Goal: Information Seeking & Learning: Learn about a topic

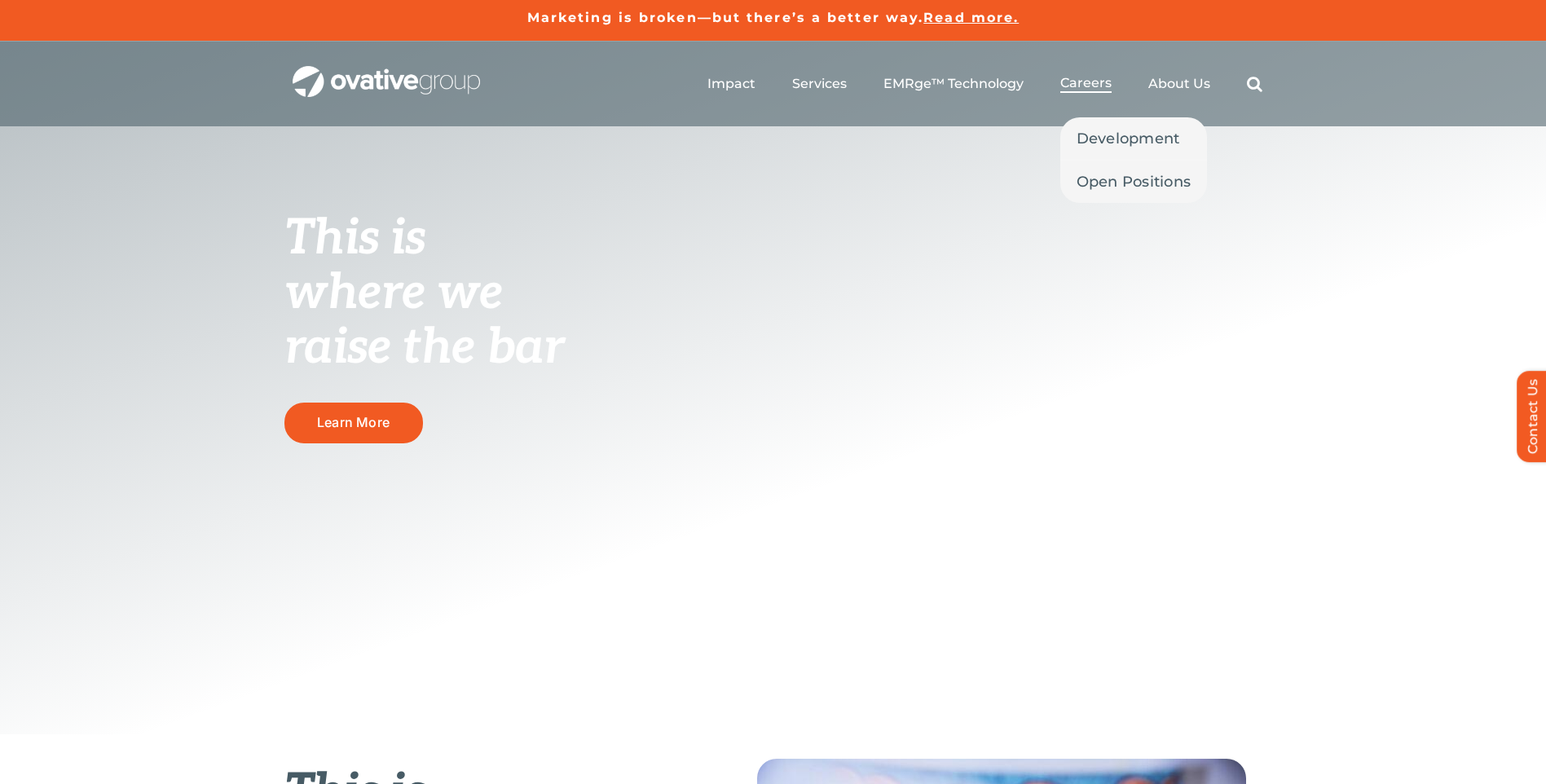
click at [1093, 86] on span "Careers" at bounding box center [1086, 83] width 51 height 16
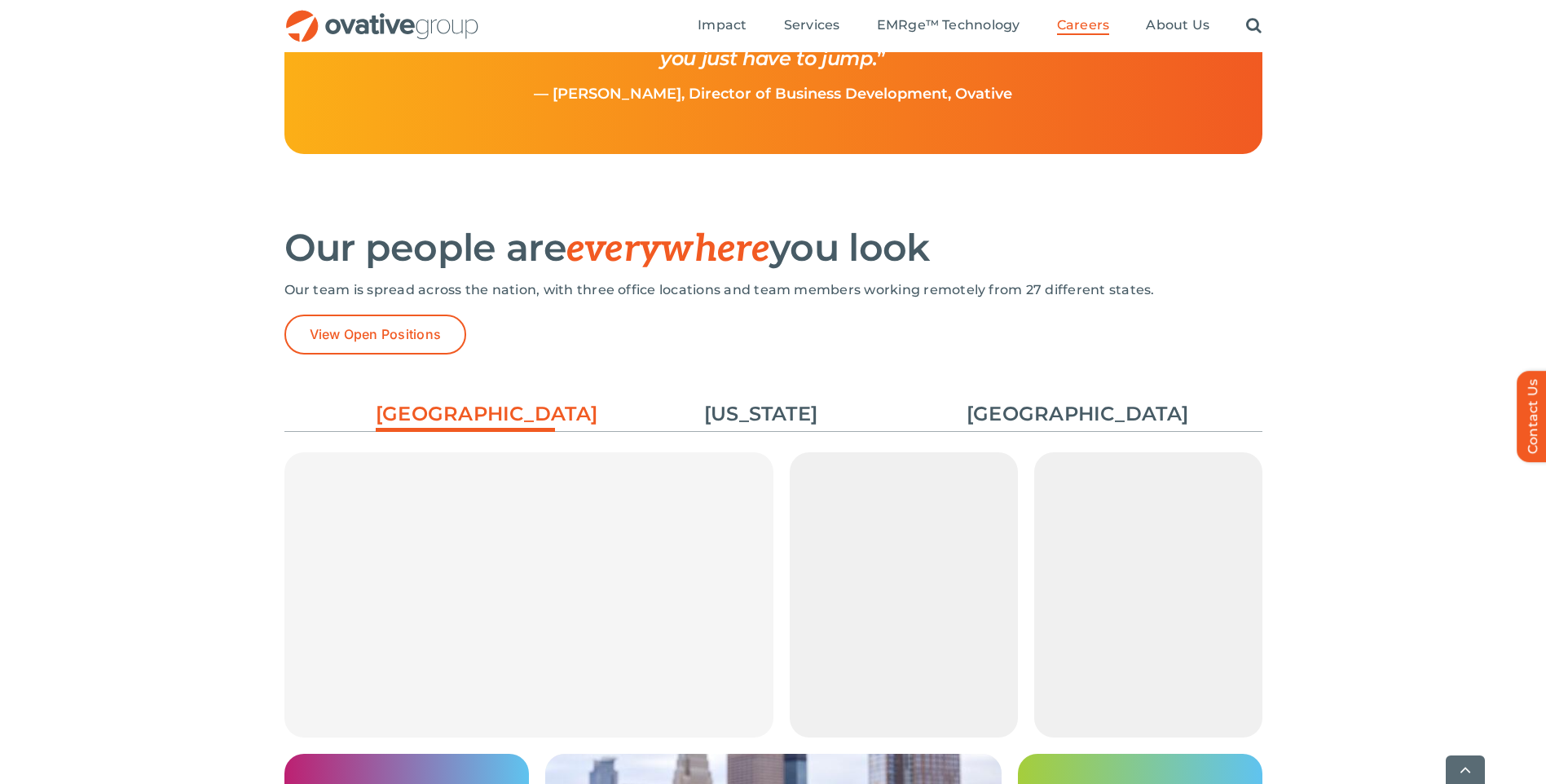
scroll to position [2390, 0]
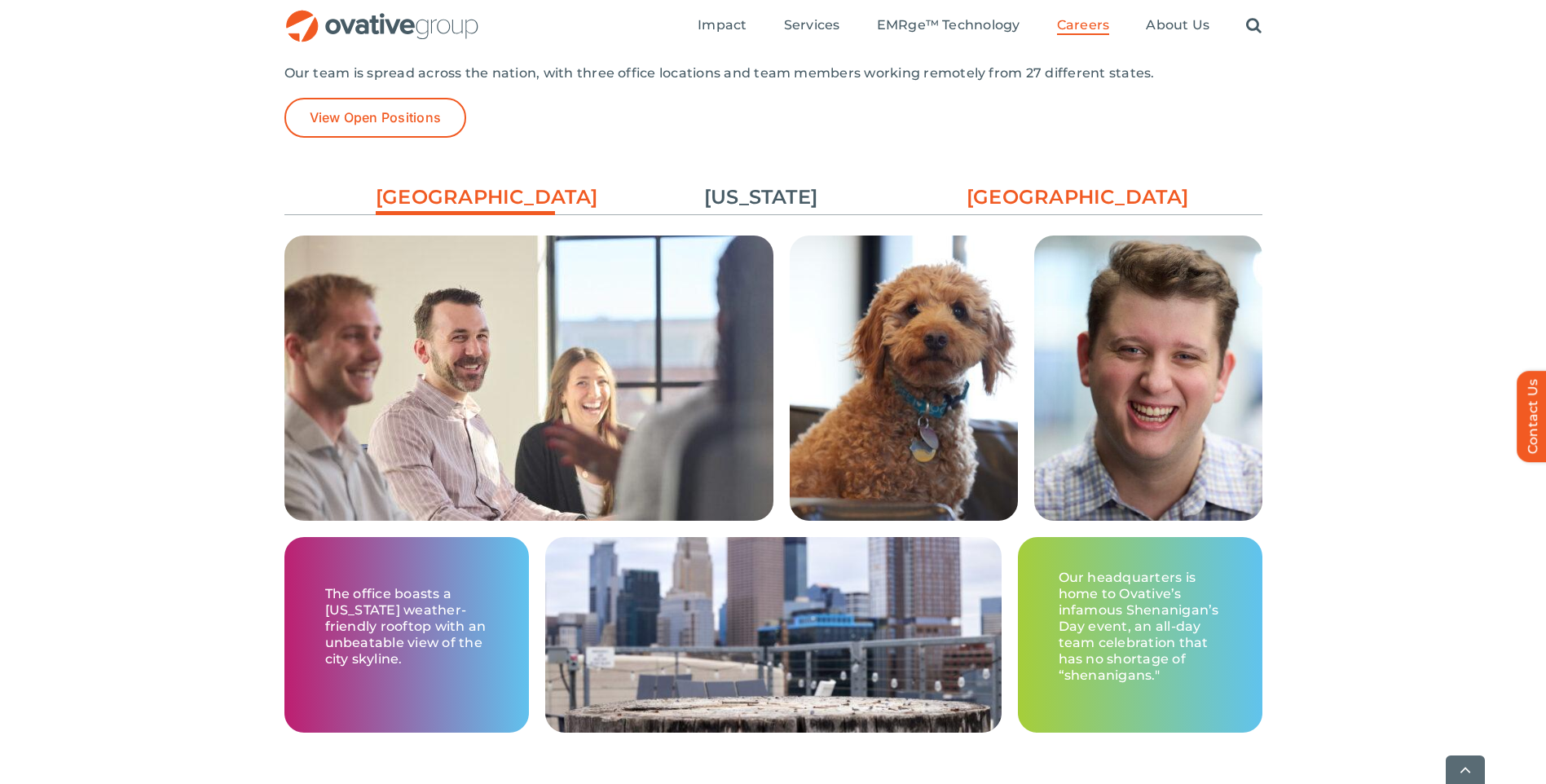
click at [1054, 186] on link "[GEOGRAPHIC_DATA]" at bounding box center [1056, 197] width 180 height 28
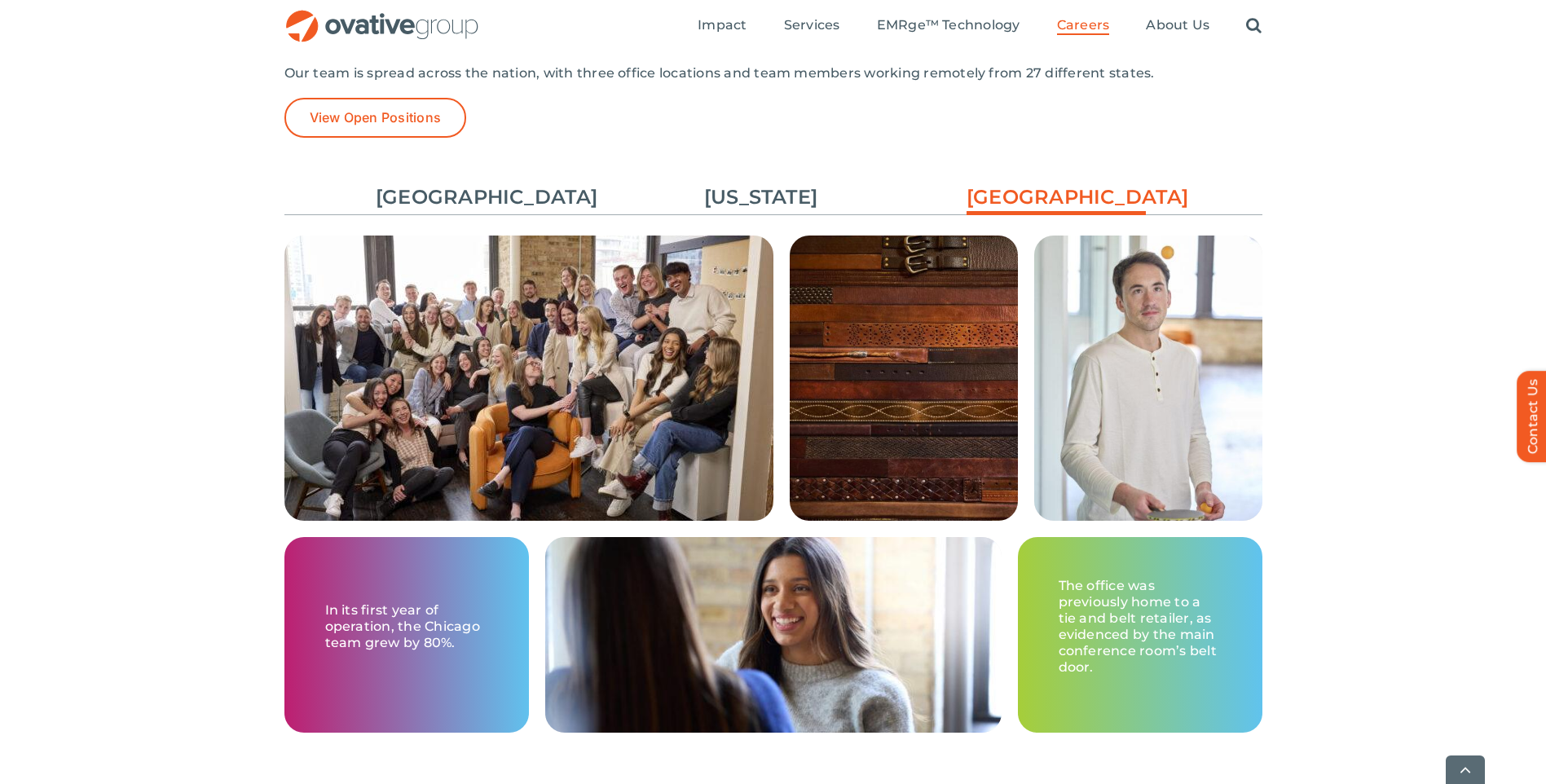
click at [554, 293] on img at bounding box center [529, 391] width 489 height 312
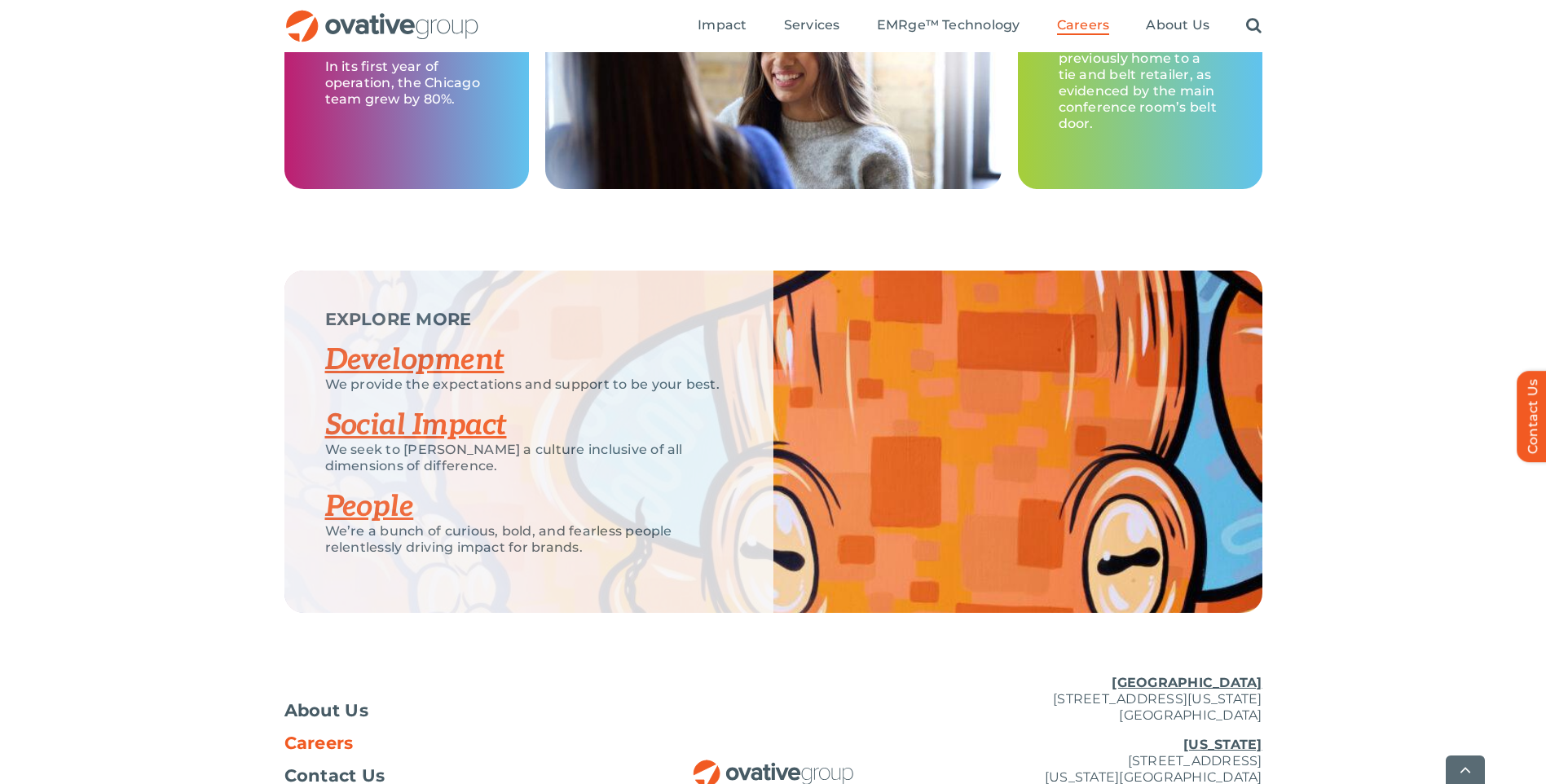
scroll to position [3042, 0]
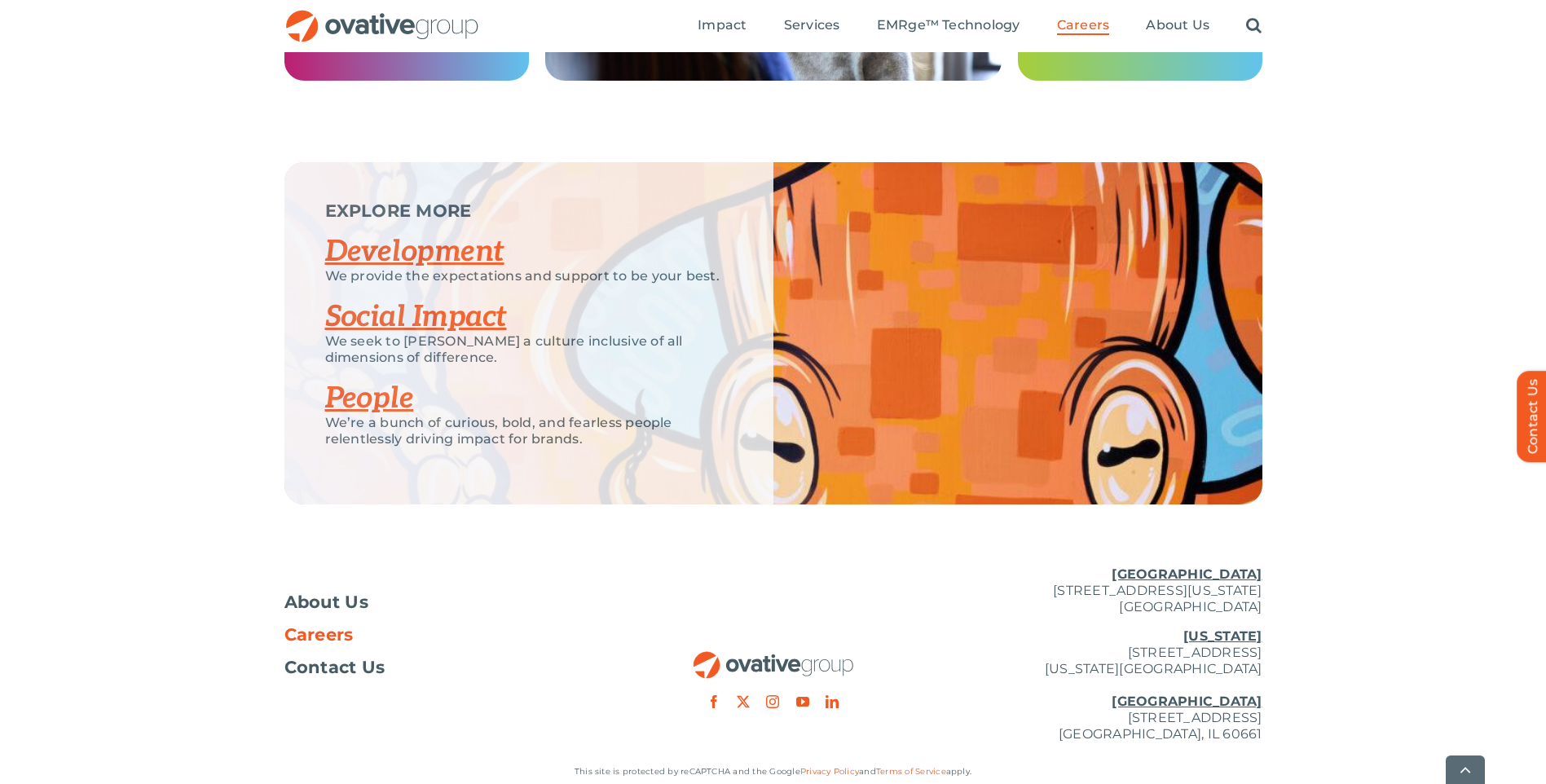
click at [383, 392] on link "People" at bounding box center [370, 399] width 89 height 36
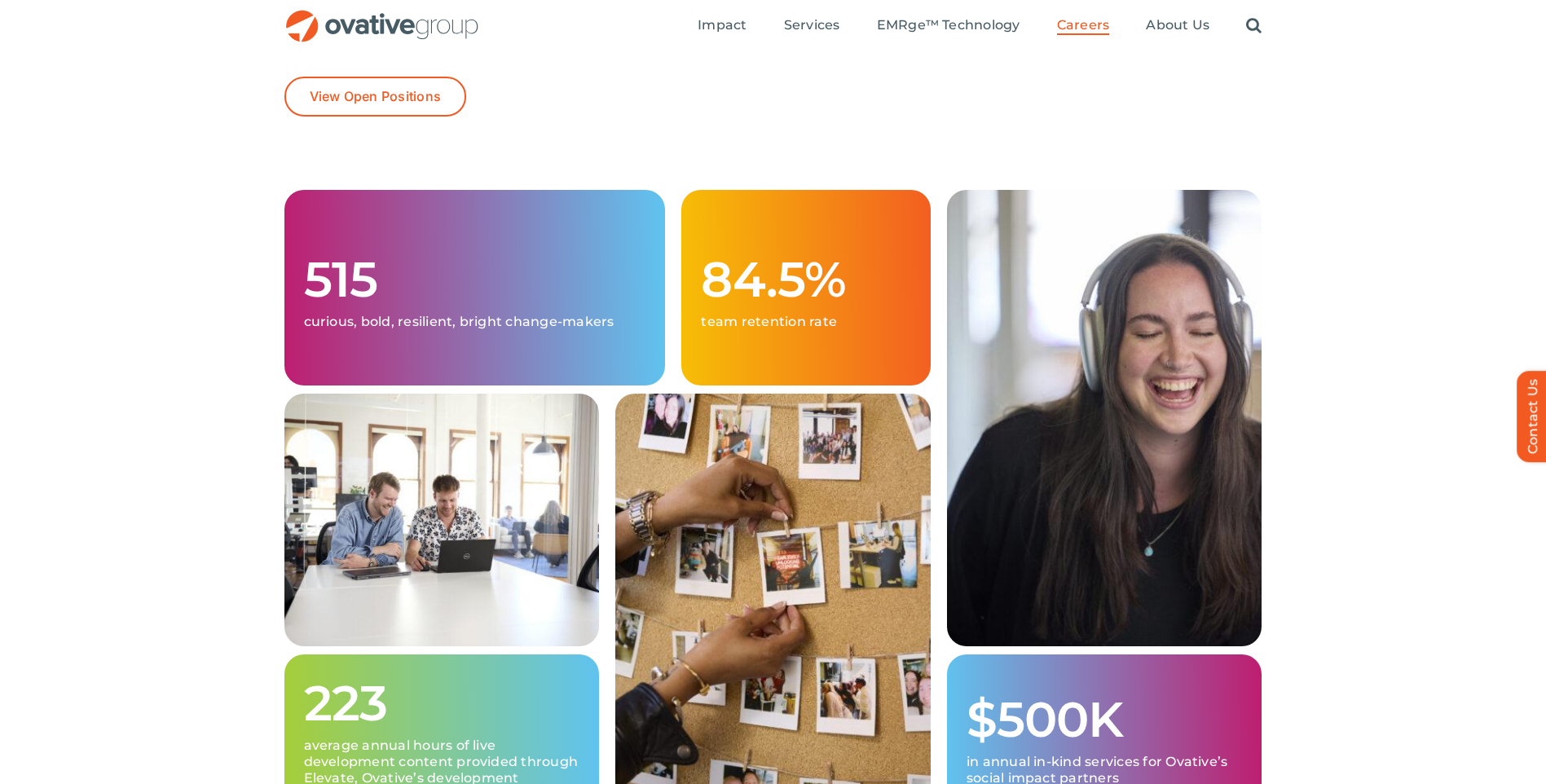
scroll to position [0, 0]
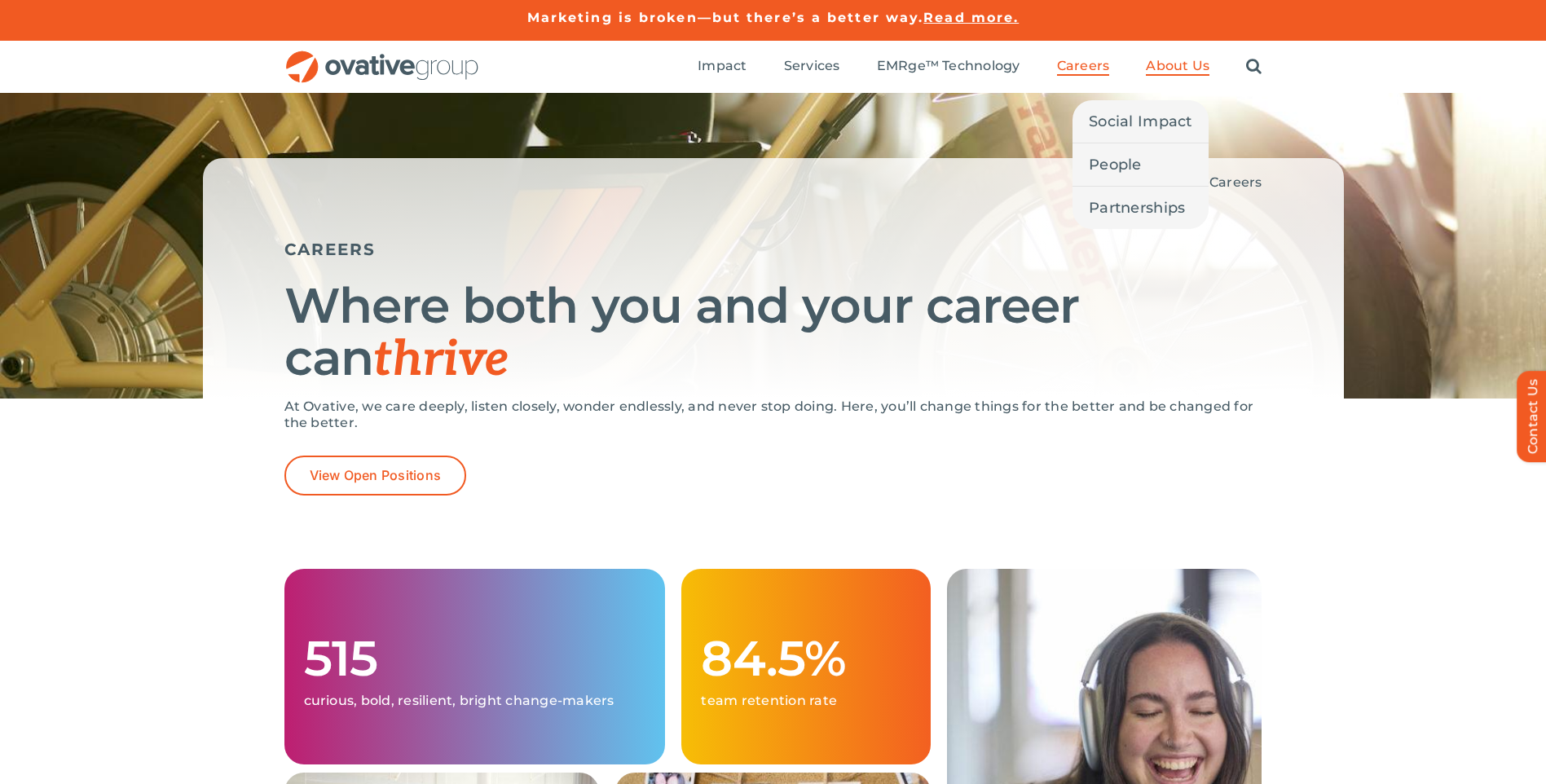
click at [1160, 65] on span "About Us" at bounding box center [1178, 66] width 64 height 16
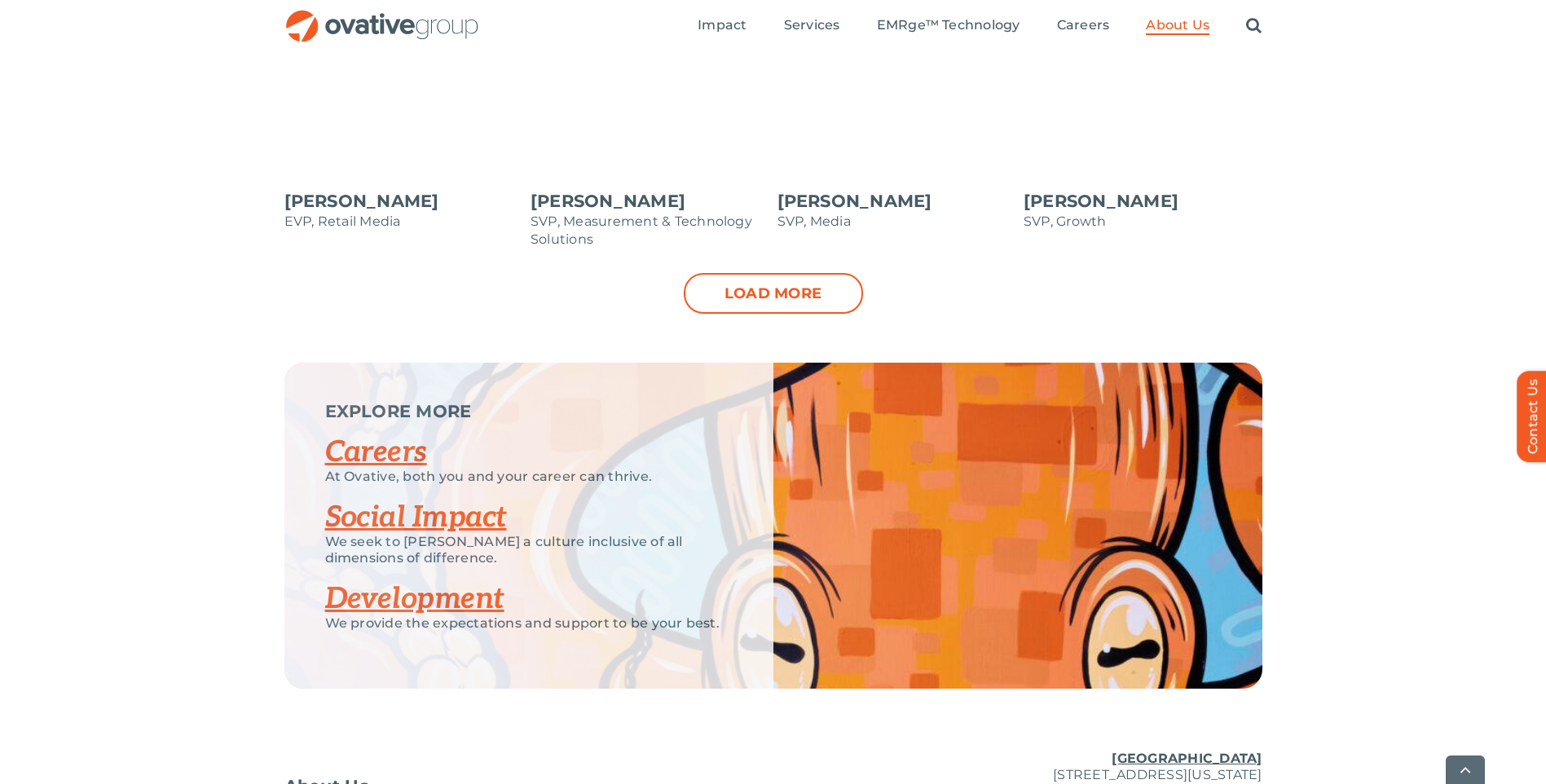
scroll to position [2084, 0]
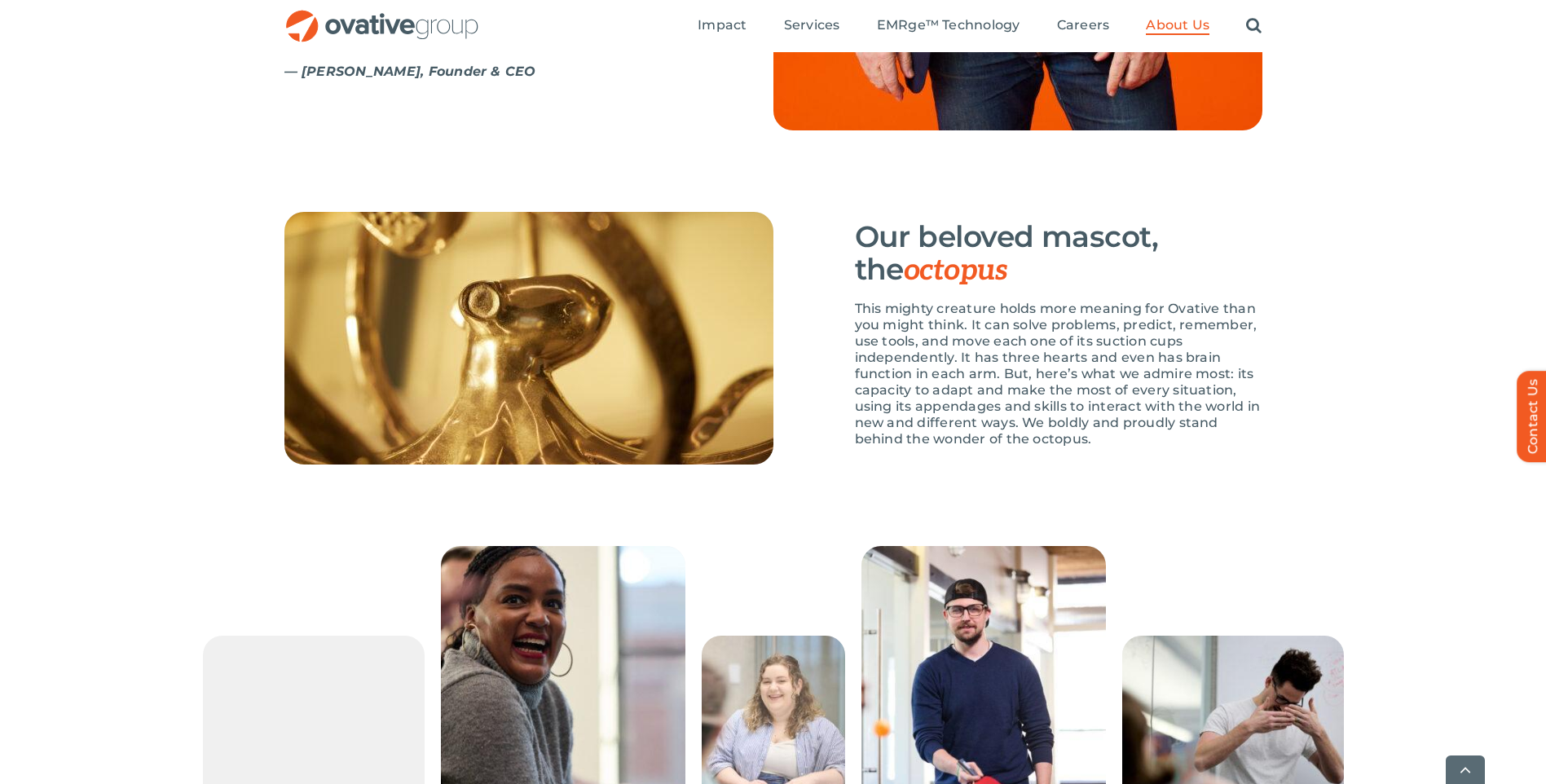
scroll to position [2282, 0]
